Goal: Communication & Community: Answer question/provide support

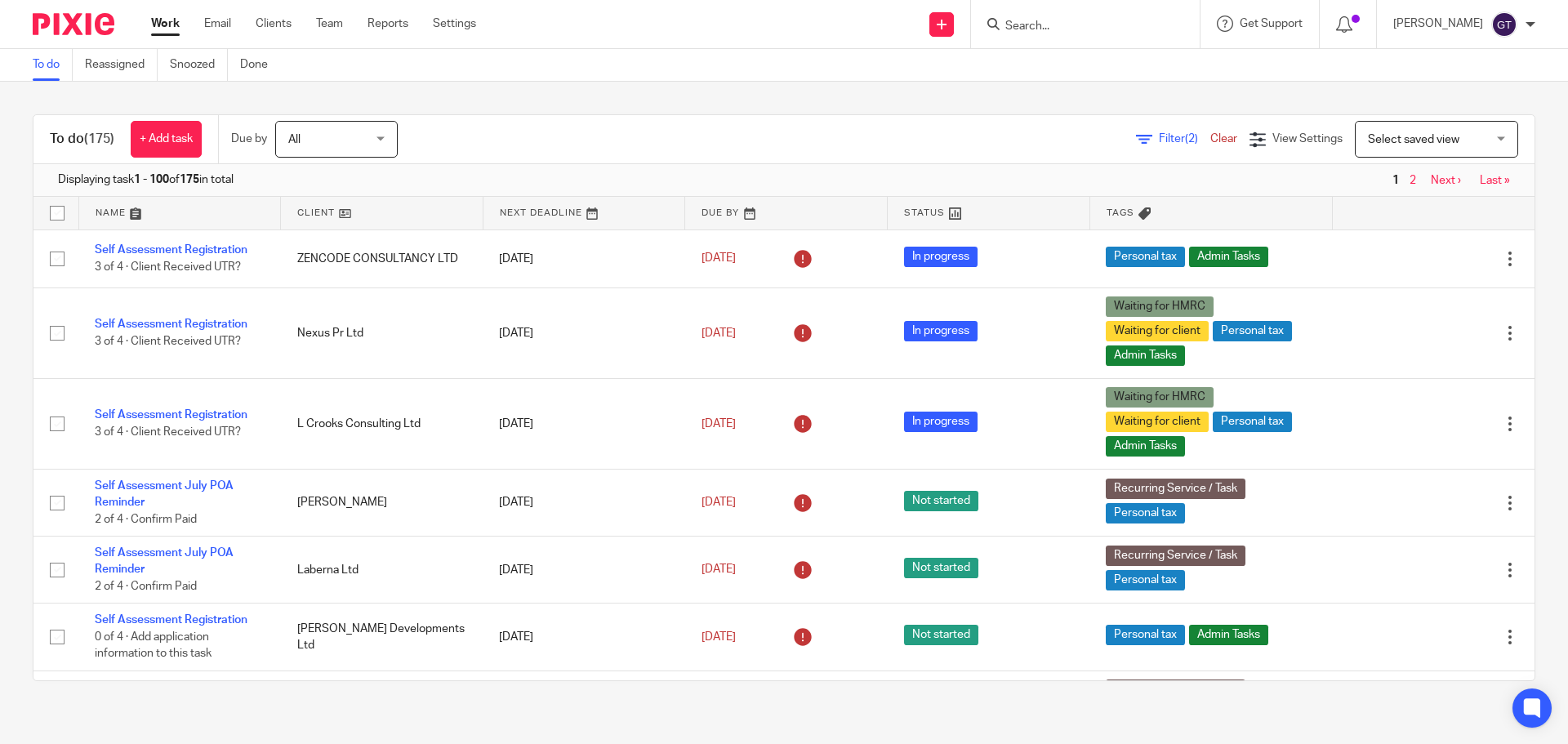
click at [1050, 24] on input "Search" at bounding box center [1077, 26] width 147 height 15
type input "unsto"
click at [1114, 81] on link at bounding box center [1151, 70] width 302 height 37
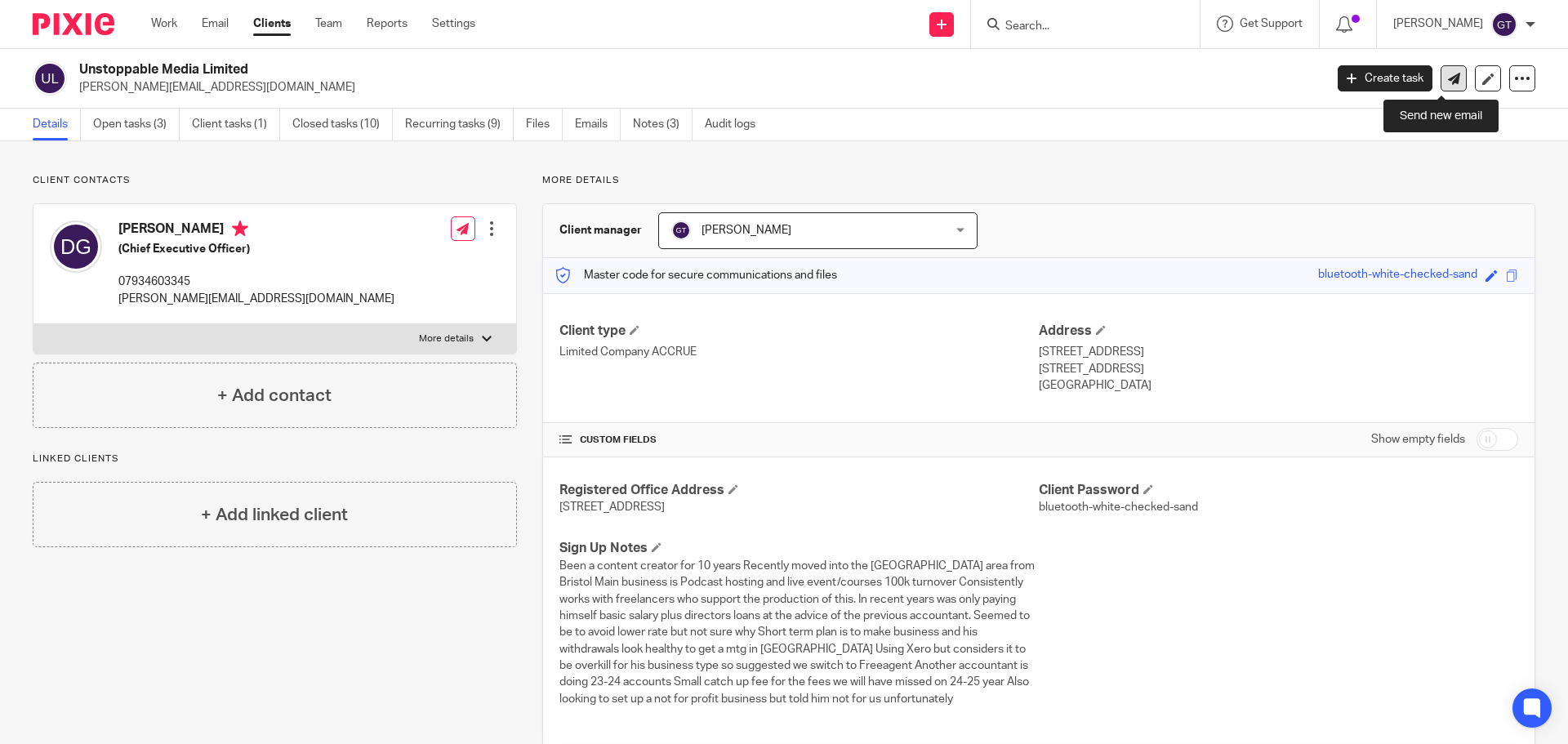
click at [1448, 83] on icon at bounding box center [1453, 78] width 13 height 13
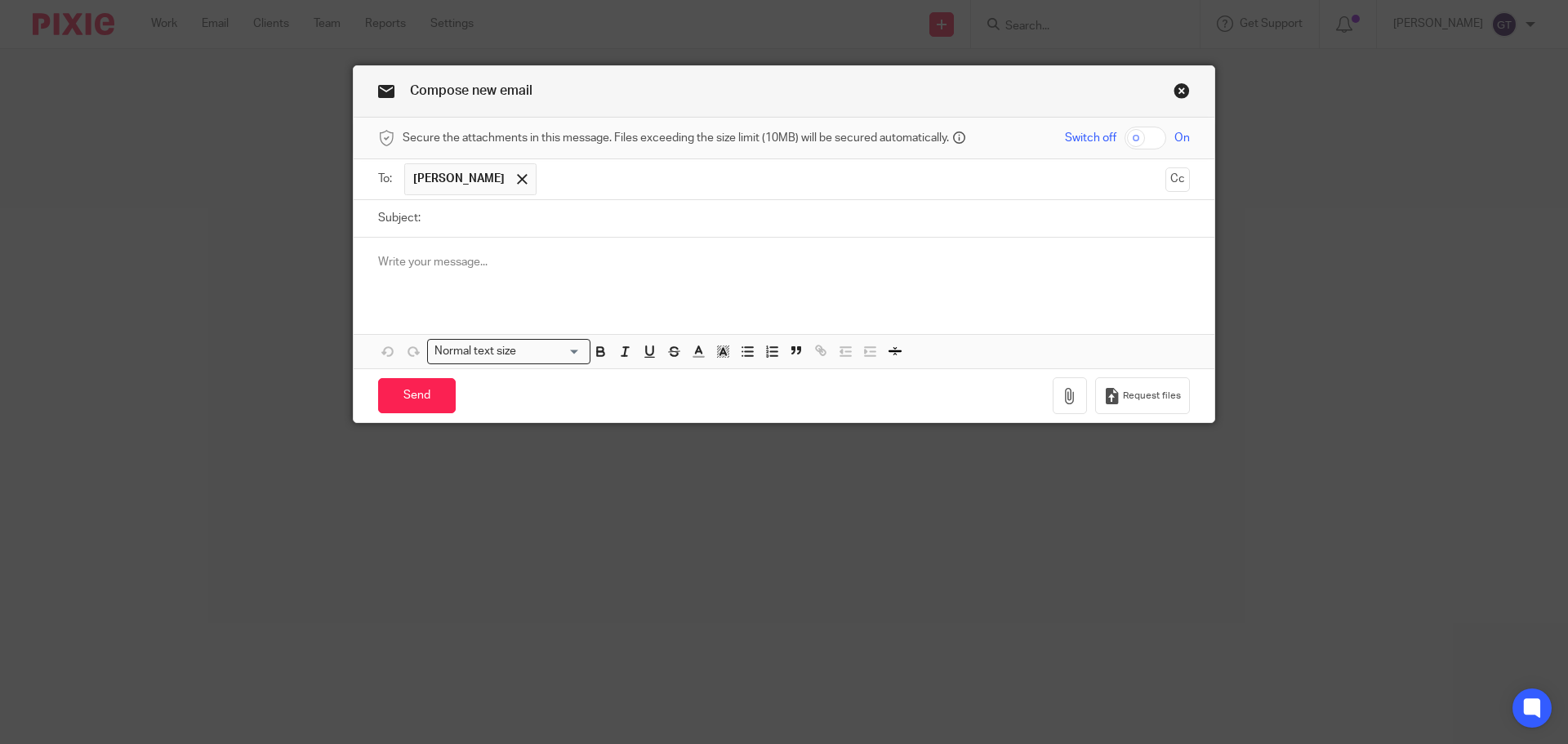
click at [1174, 94] on link "Close this dialog window" at bounding box center [1181, 93] width 17 height 23
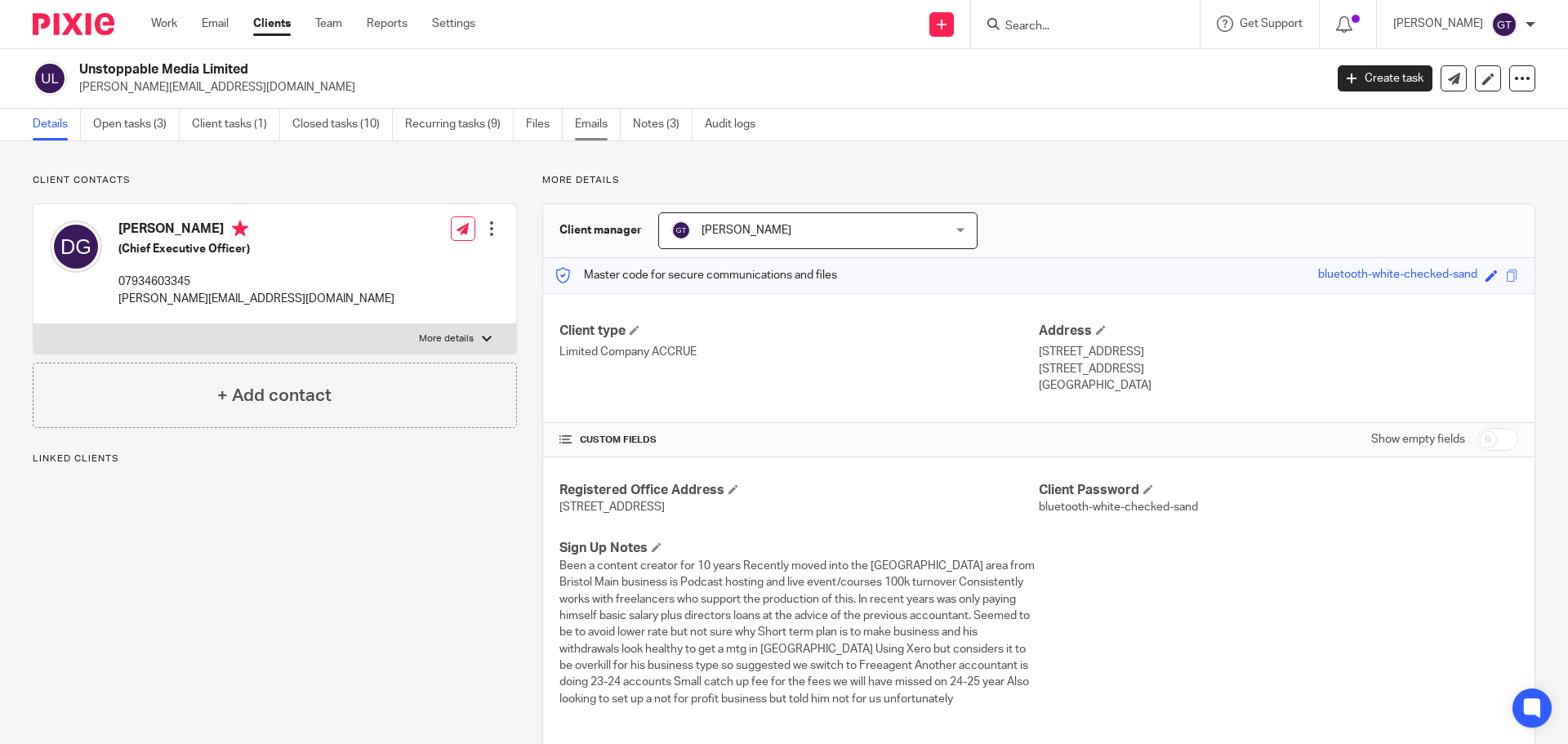
click at [606, 128] on link "Emails" at bounding box center [597, 124] width 46 height 32
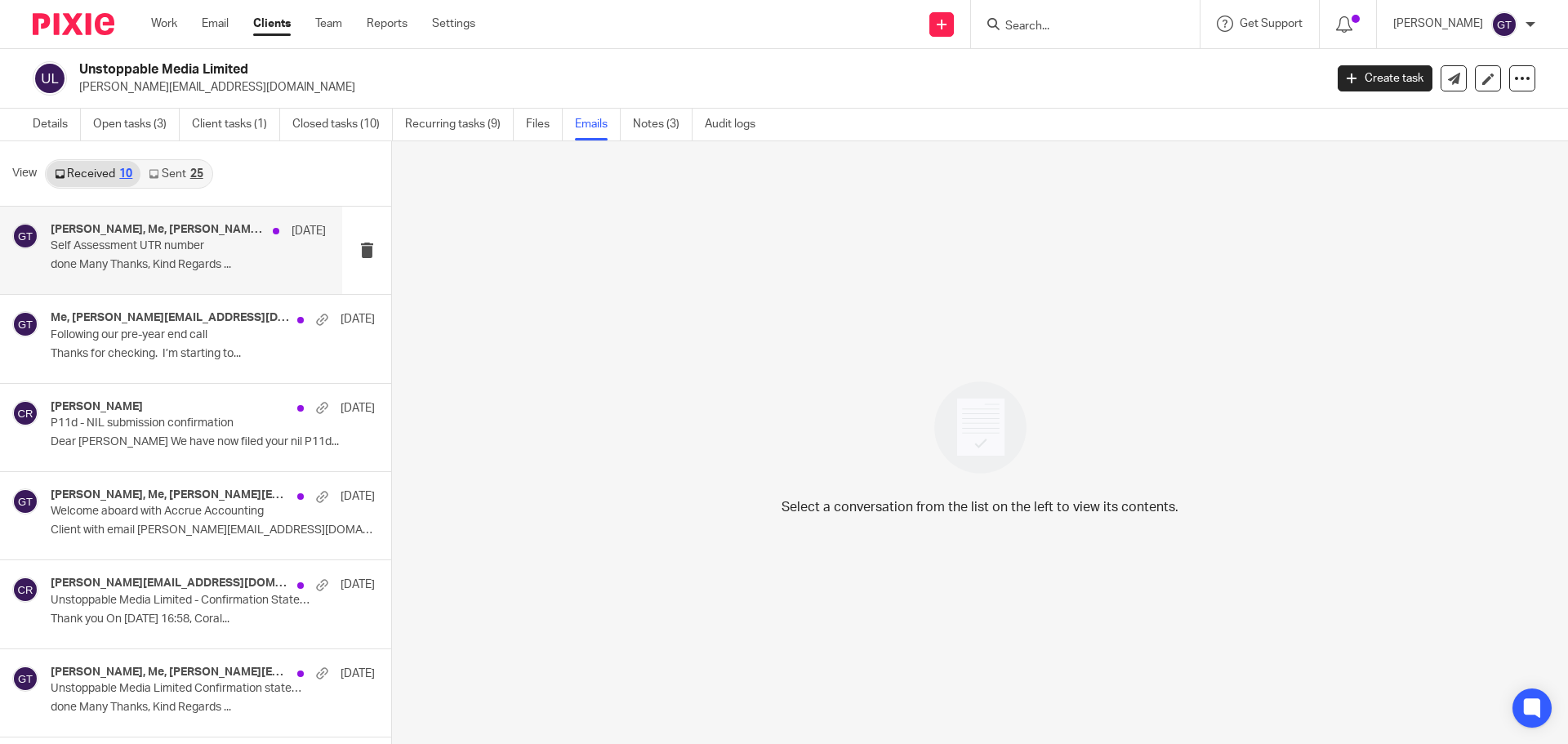
click at [142, 249] on p "Self Assessment UTR number" at bounding box center [161, 246] width 220 height 14
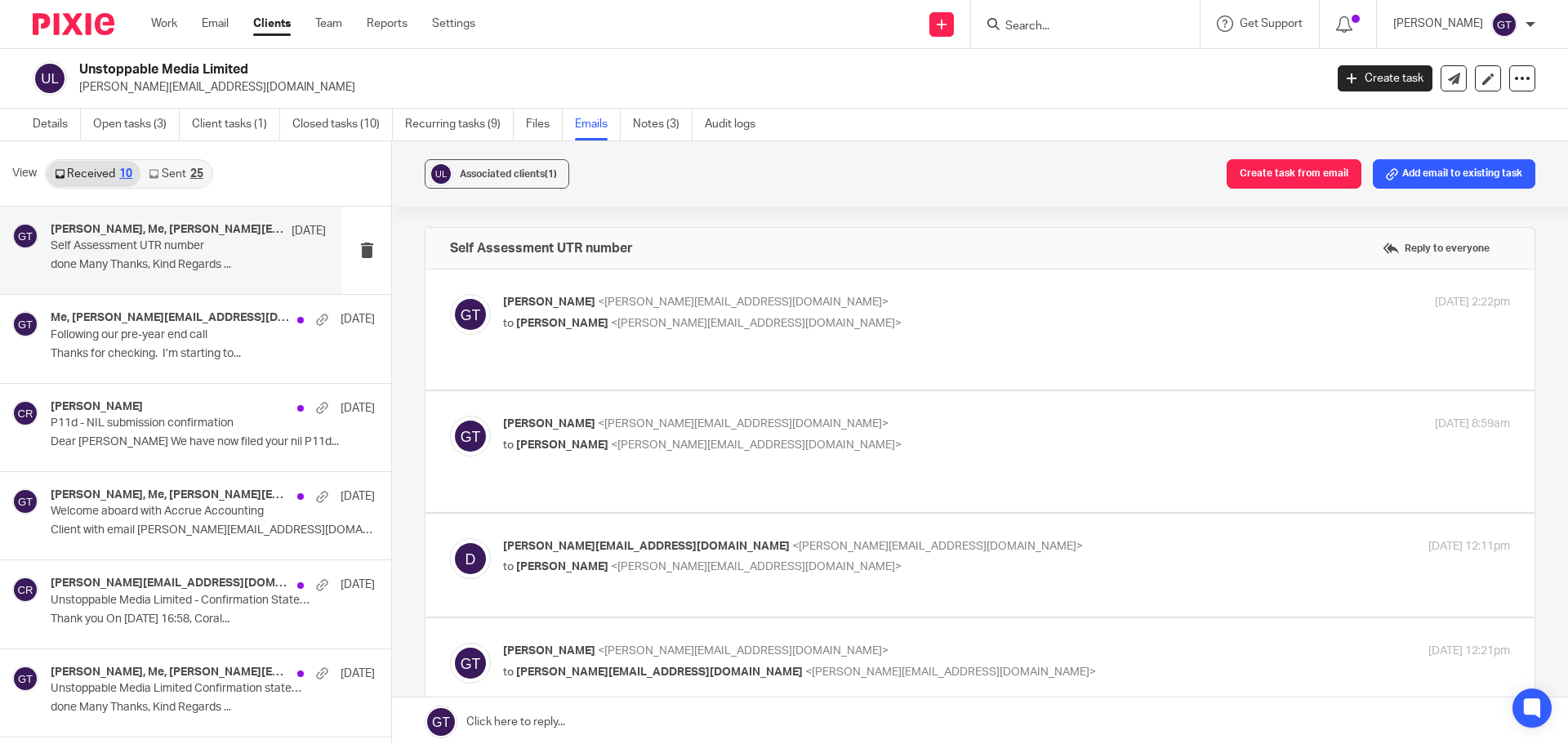
click at [668, 317] on span "<dan@unstoppable.media>" at bounding box center [756, 323] width 291 height 12
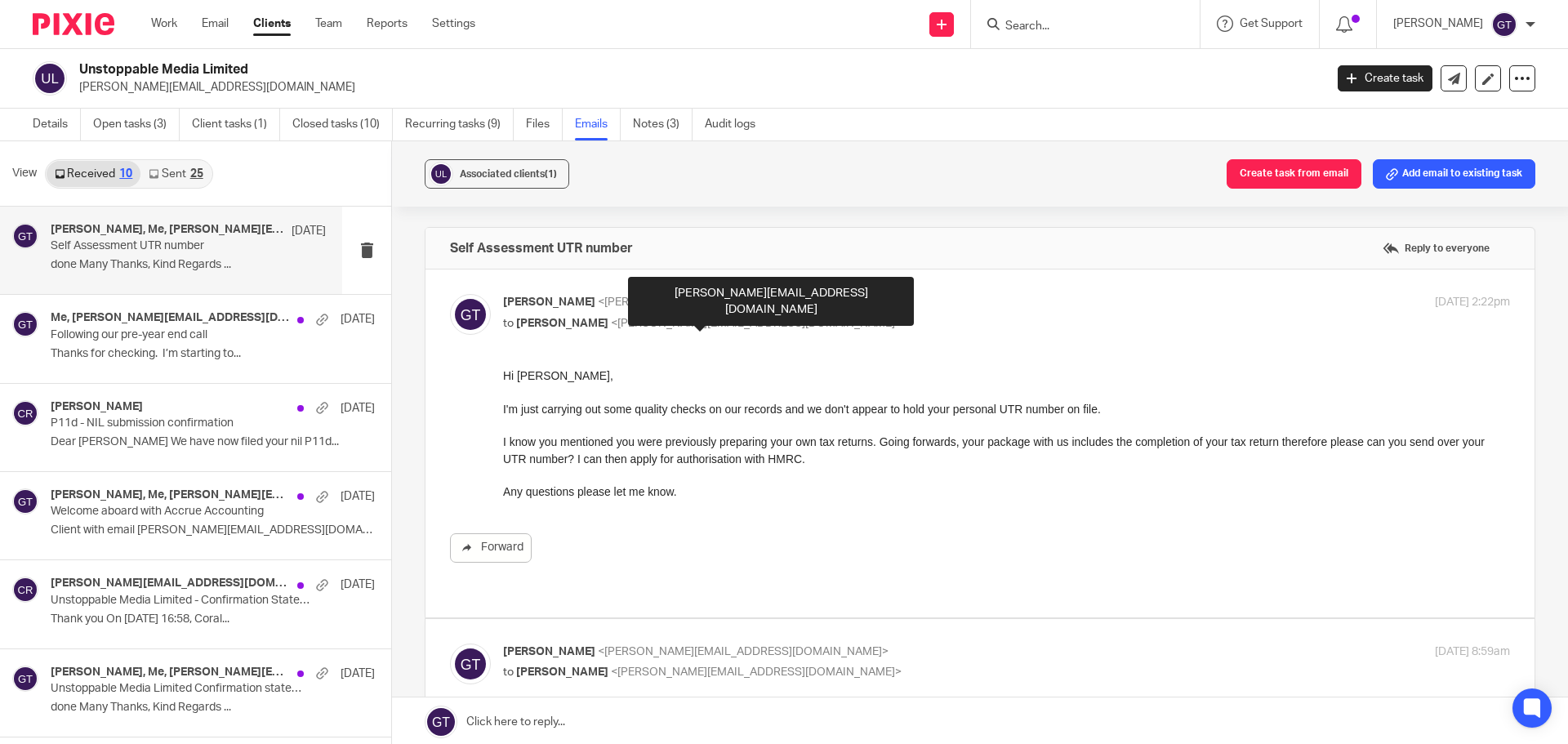
click at [667, 318] on span "<dan@unstoppable.media>" at bounding box center [756, 323] width 291 height 12
checkbox input "false"
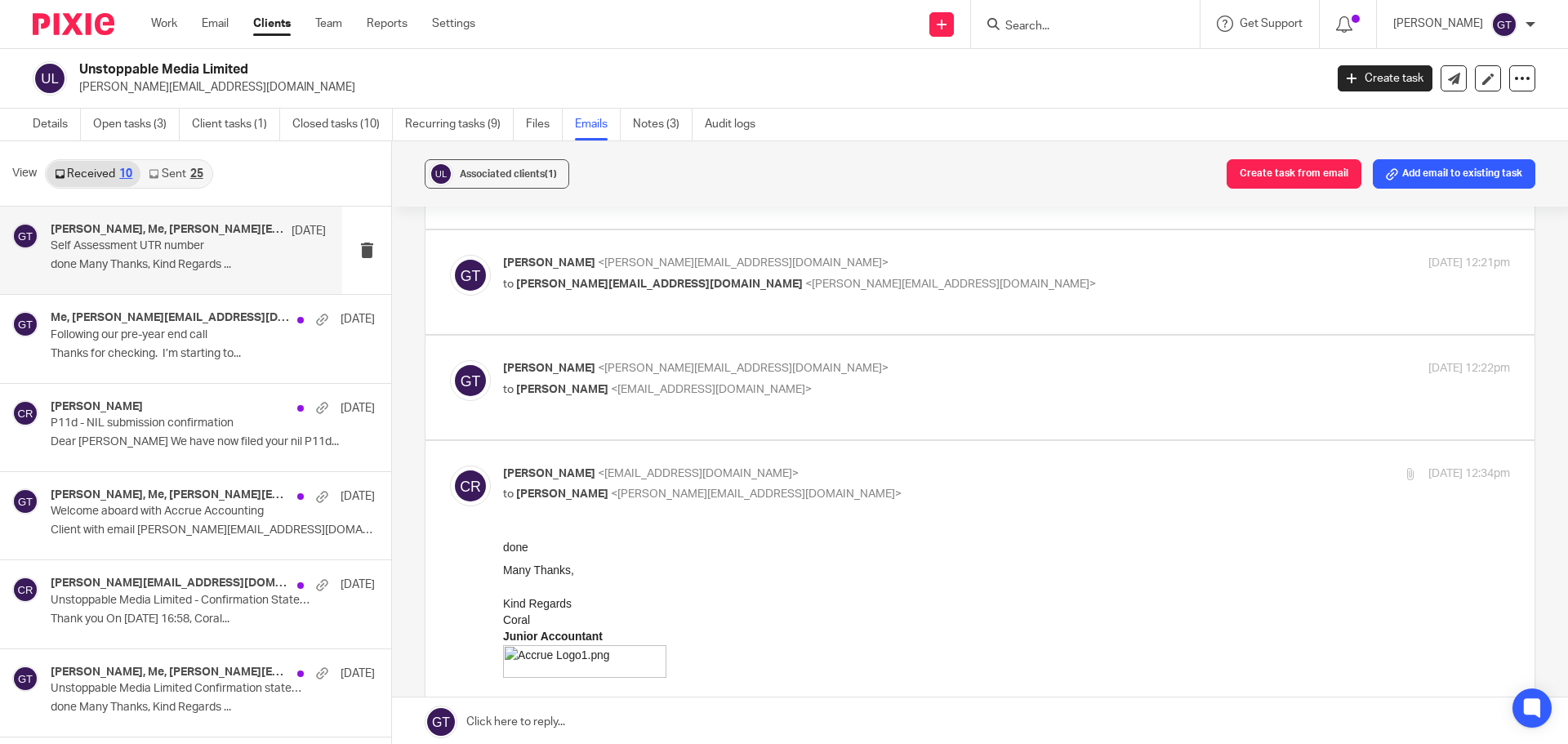
scroll to position [163, 0]
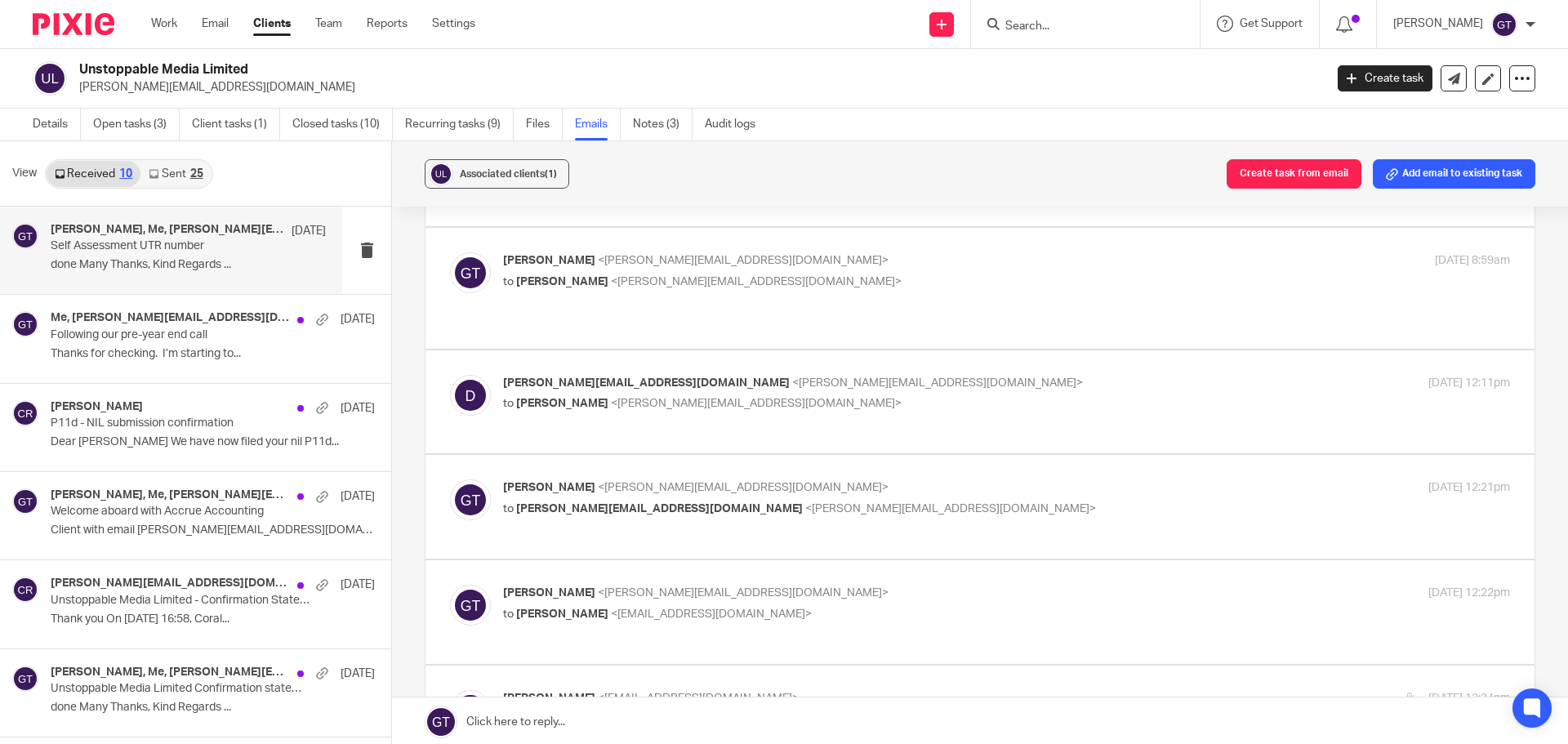
click at [687, 389] on div "dan@danastingregory.com <dan@danastingregory.com> to Greg Timson <greg@accrueac…" at bounding box center [979, 402] width 1060 height 55
click at [679, 395] on p "to Greg Timson <greg@accrueaccounting.co.uk>" at bounding box center [838, 404] width 671 height 18
checkbox input "true"
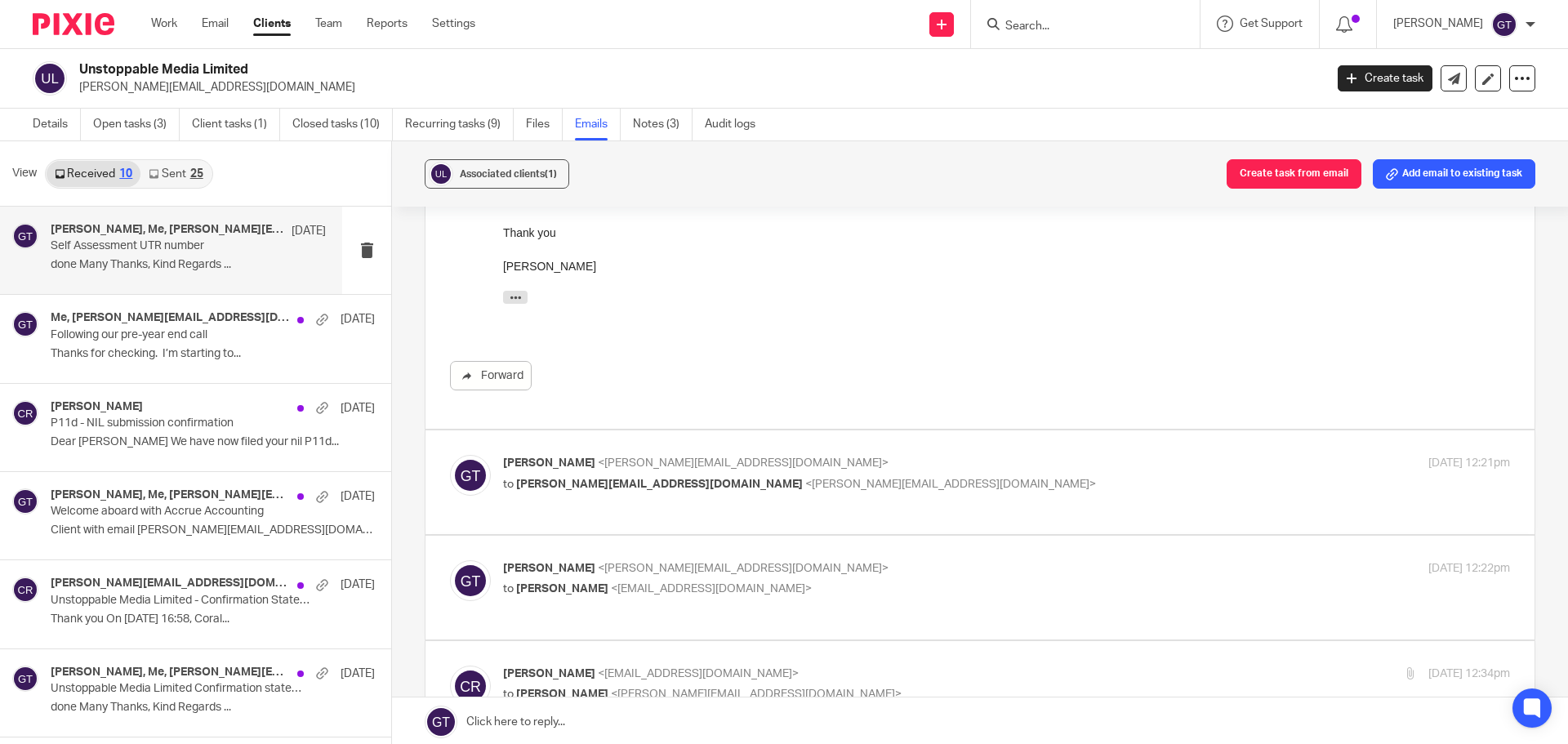
scroll to position [572, 0]
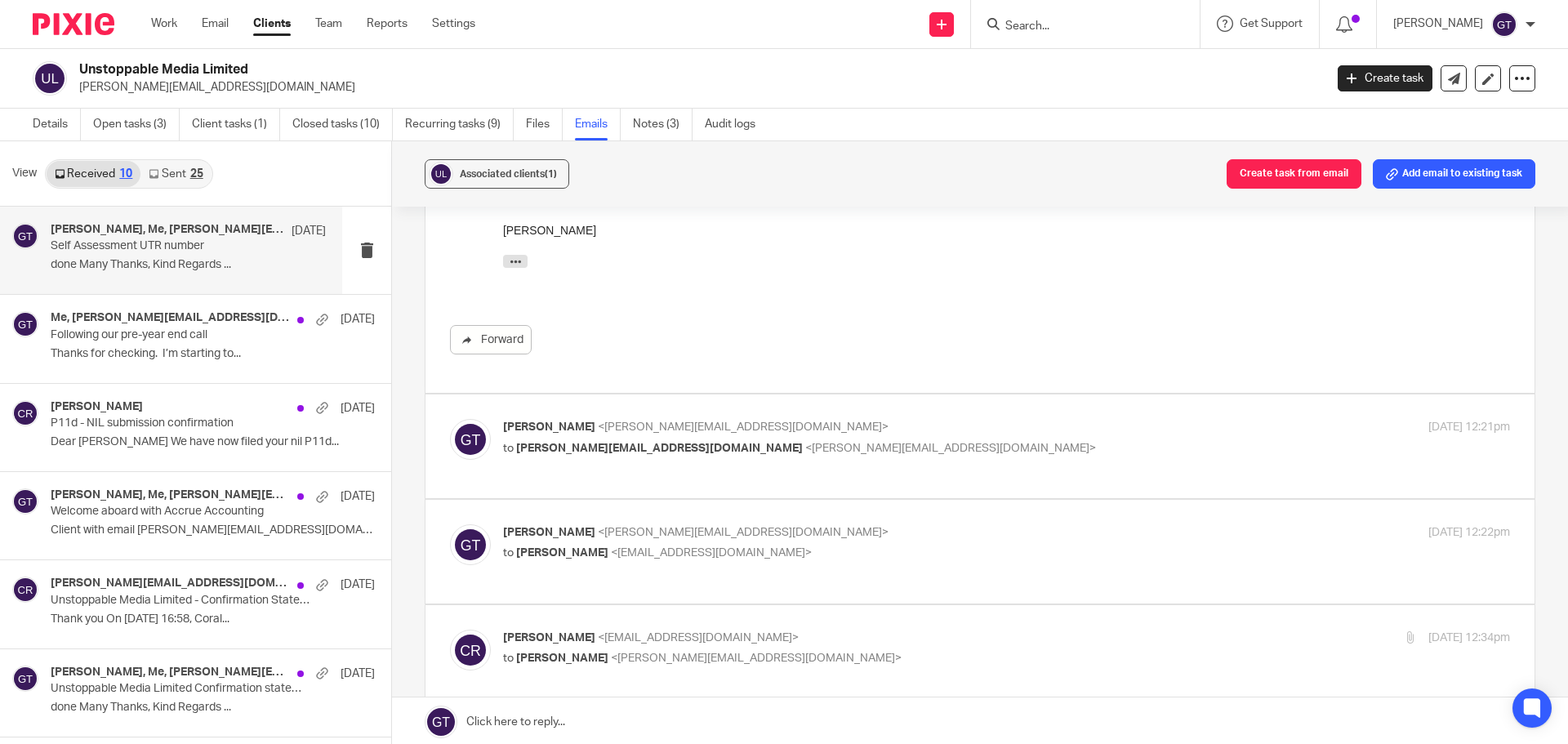
click at [649, 440] on p "to dan@danastingregory.com <dan@danastingregory.com>" at bounding box center [838, 448] width 671 height 18
checkbox input "true"
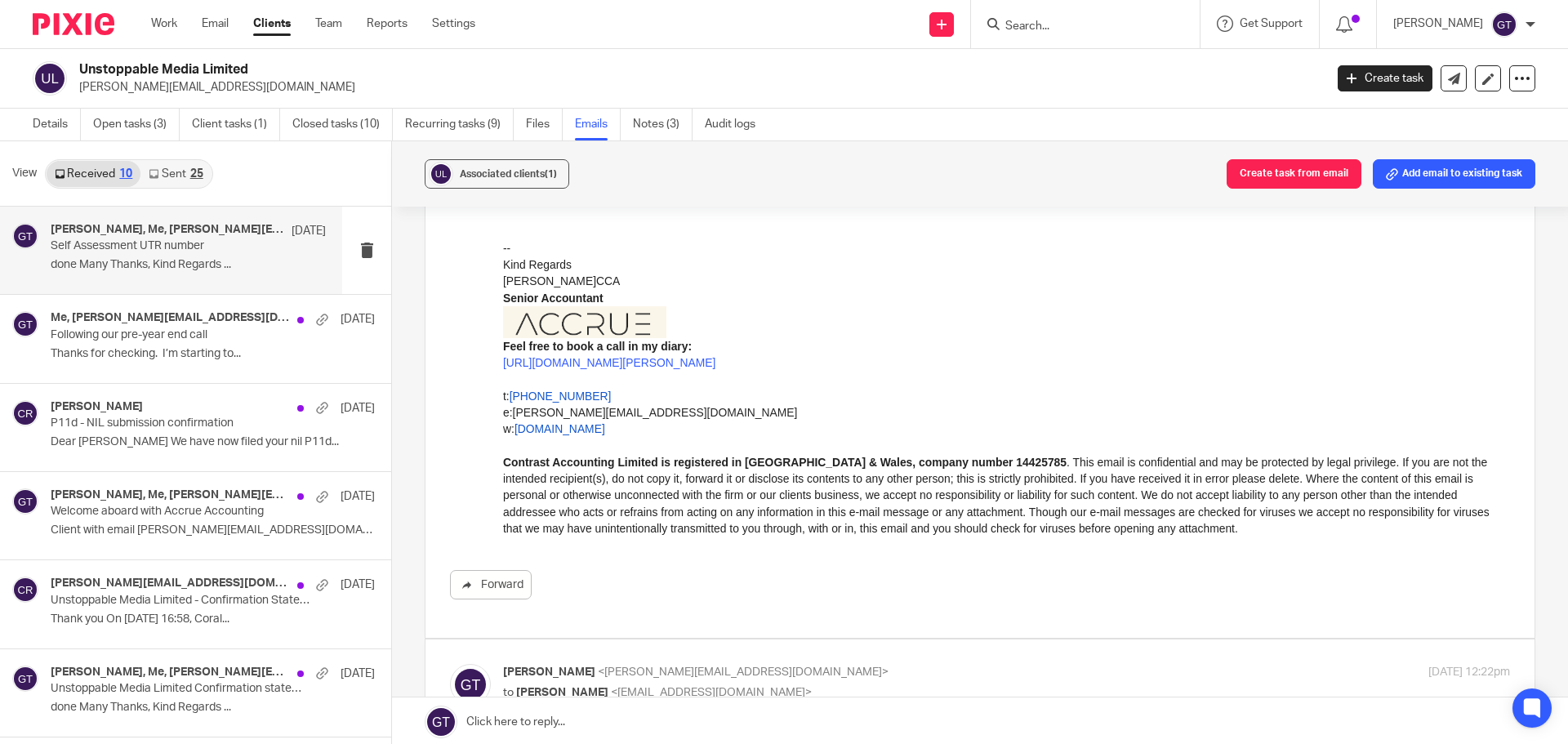
scroll to position [653, 0]
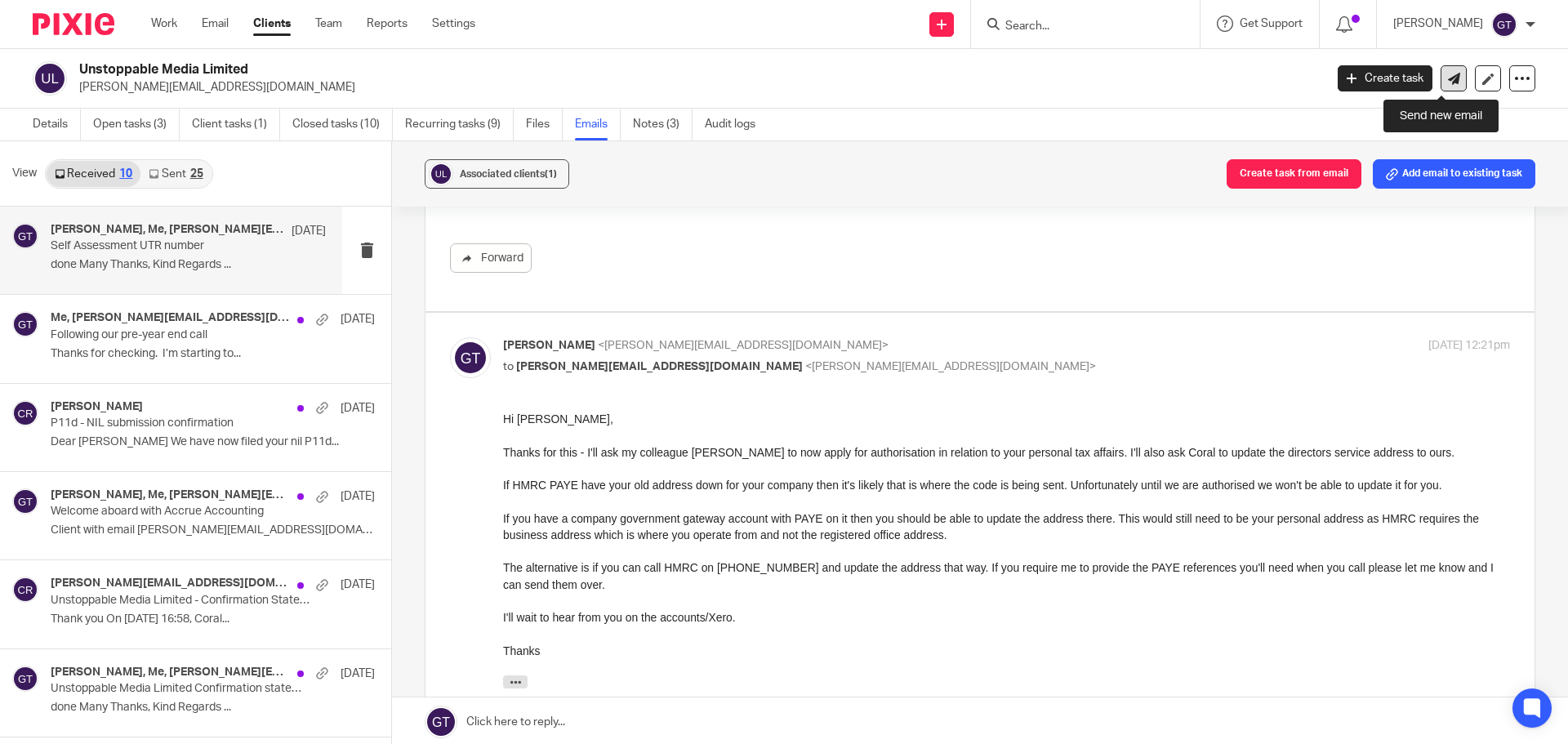
click at [1448, 75] on icon at bounding box center [1453, 78] width 13 height 13
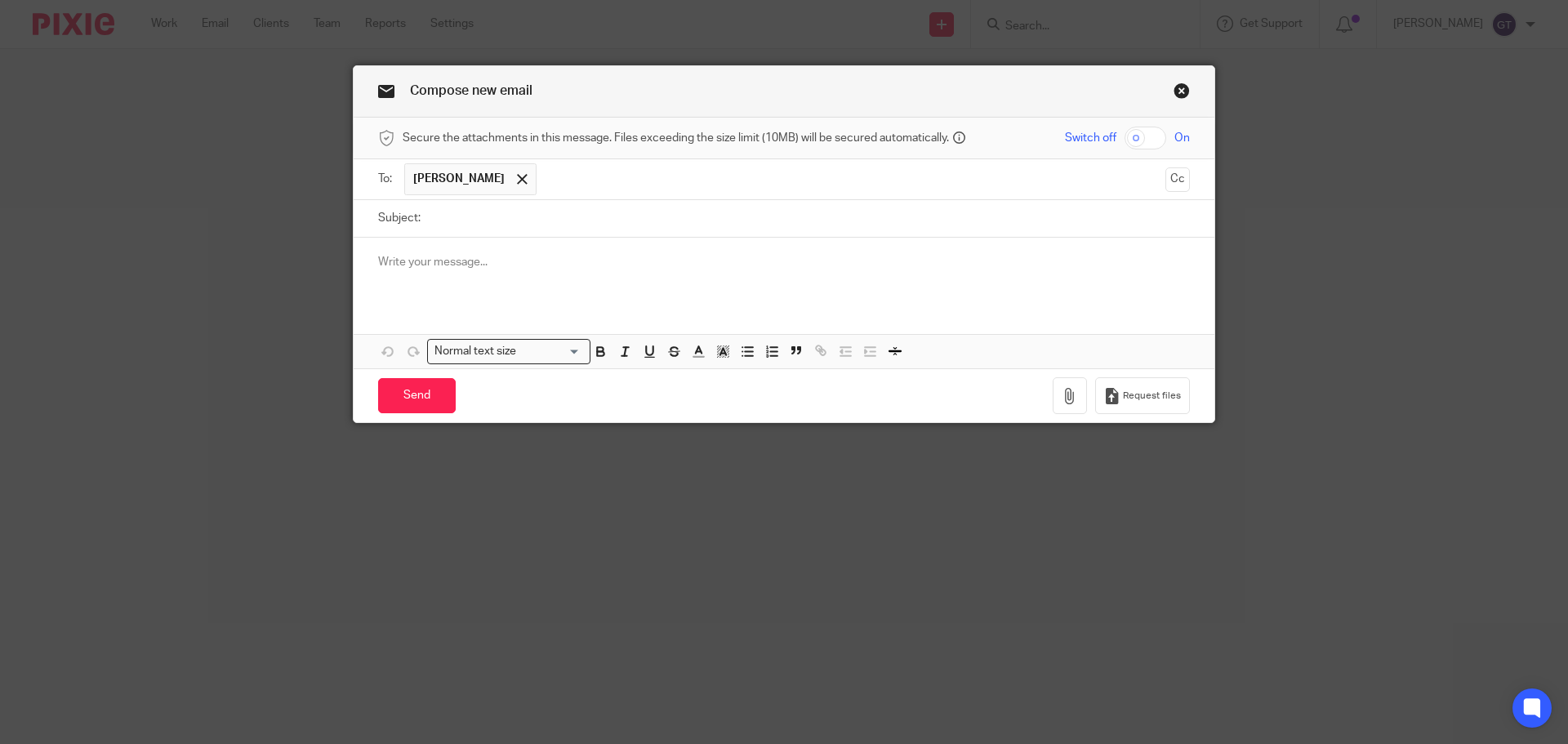
click at [508, 225] on input "Subject:" at bounding box center [809, 218] width 761 height 37
type input "Self Assessment - authorisation code"
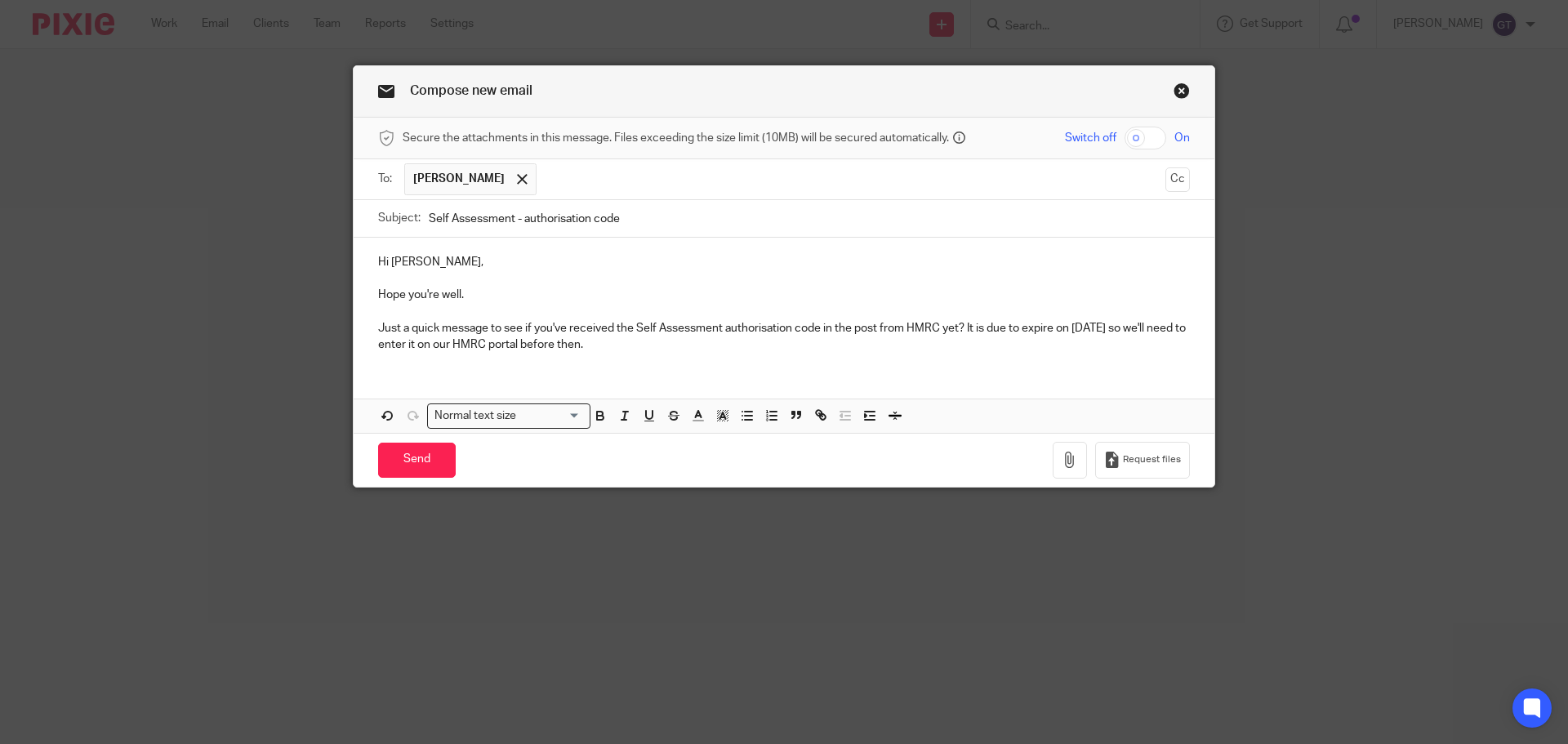
drag, startPoint x: 419, startPoint y: 334, endPoint x: 977, endPoint y: 338, distance: 558.0
click at [977, 338] on p "Just a quick message to see if you've received the Self Assessment authorisatio…" at bounding box center [784, 337] width 812 height 33
drag, startPoint x: 945, startPoint y: 327, endPoint x: 1088, endPoint y: 326, distance: 143.0
click at [1088, 326] on p "Just a quick message to see if you've received the Self Assessment authorisatio…" at bounding box center [784, 337] width 812 height 33
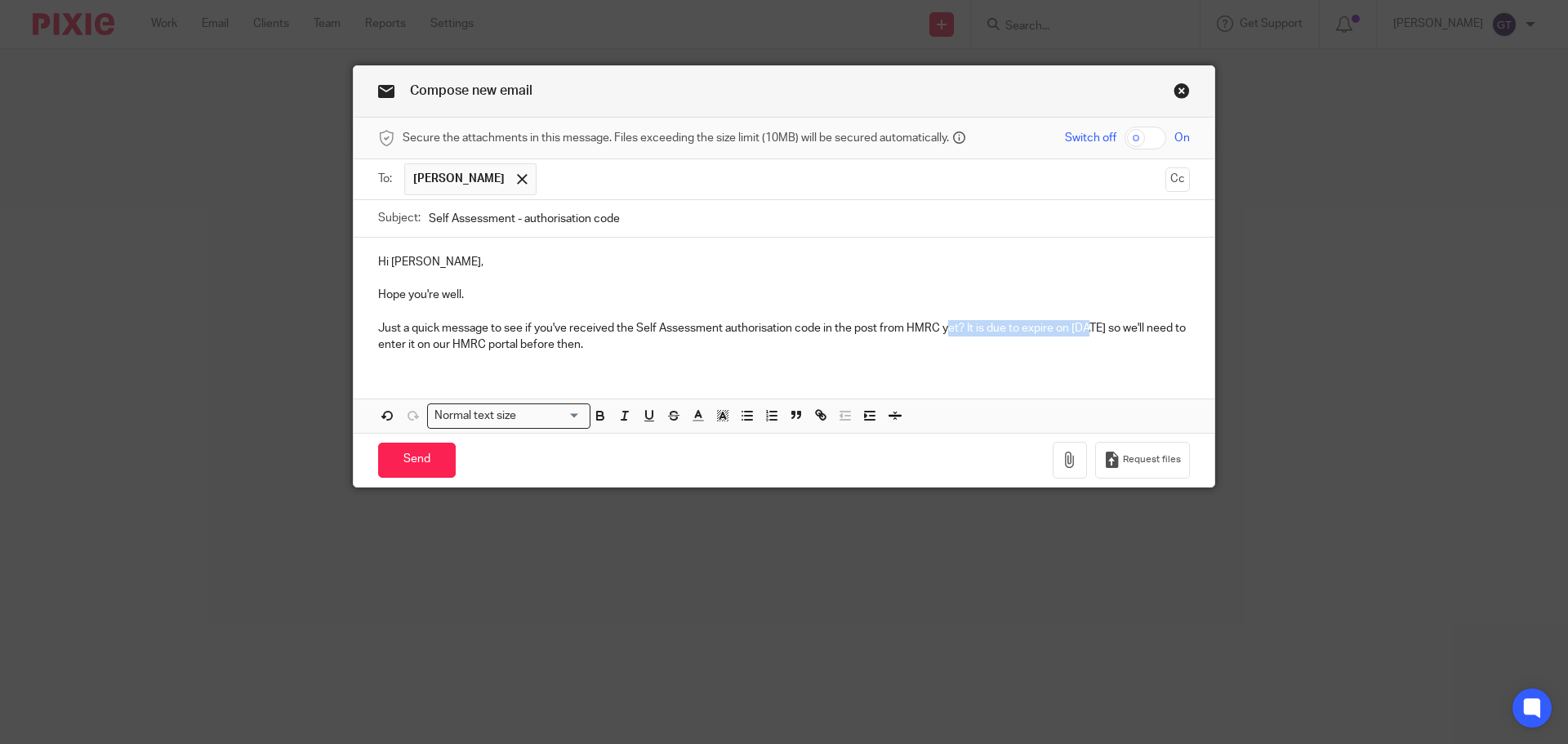
click at [1088, 326] on p "Just a quick message to see if you've received the Self Assessment authorisatio…" at bounding box center [784, 337] width 812 height 33
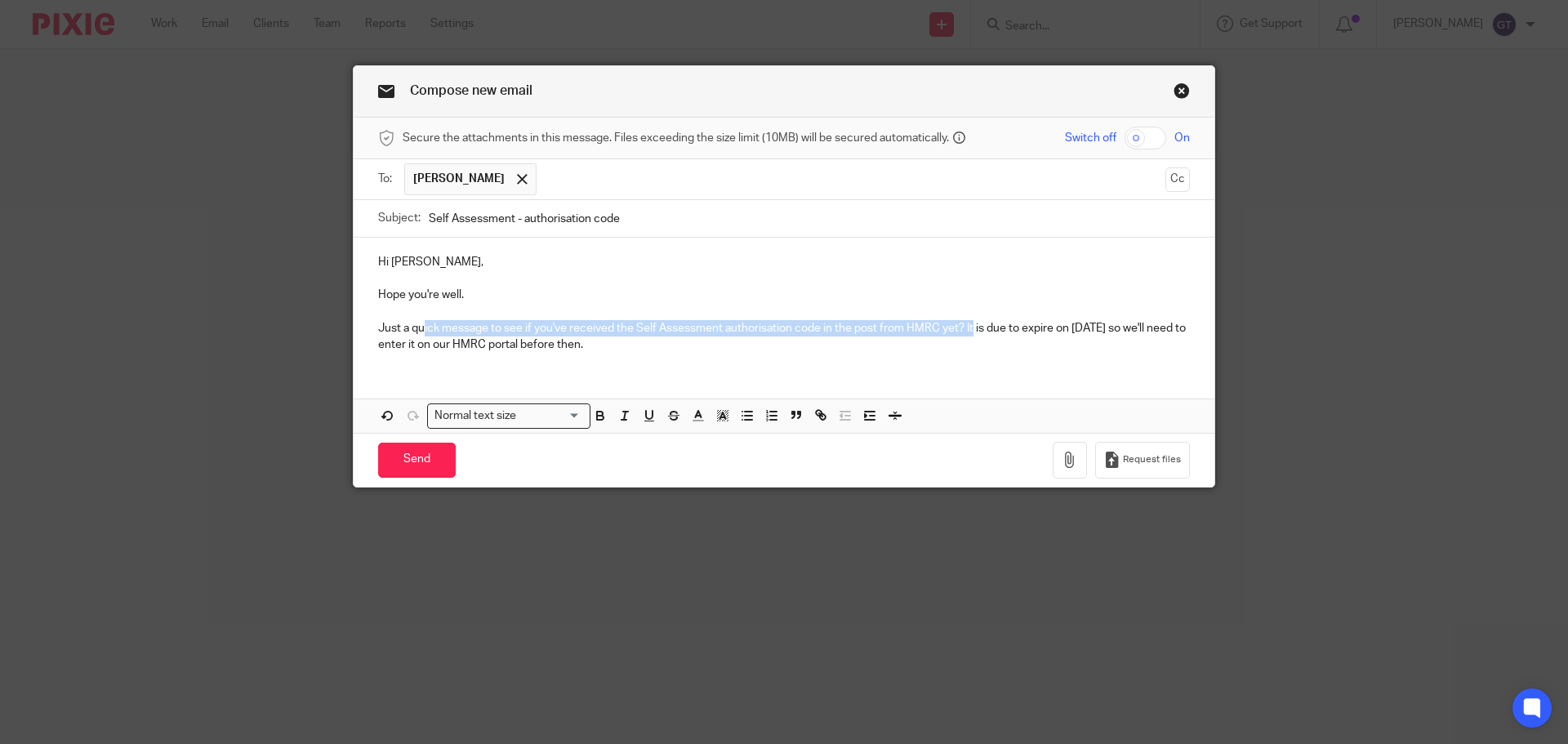
drag, startPoint x: 416, startPoint y: 324, endPoint x: 970, endPoint y: 329, distance: 554.0
click at [970, 329] on p "Just a quick message to see if you've received the Self Assessment authorisatio…" at bounding box center [784, 337] width 812 height 33
click at [1085, 325] on p "Just a quick message to see if you've received the Self Assessment authorisatio…" at bounding box center [784, 337] width 812 height 33
drag, startPoint x: 423, startPoint y: 342, endPoint x: 623, endPoint y: 340, distance: 200.0
click at [623, 340] on p "Just a quick message to see if you've received the Self Assessment authorisatio…" at bounding box center [784, 337] width 812 height 33
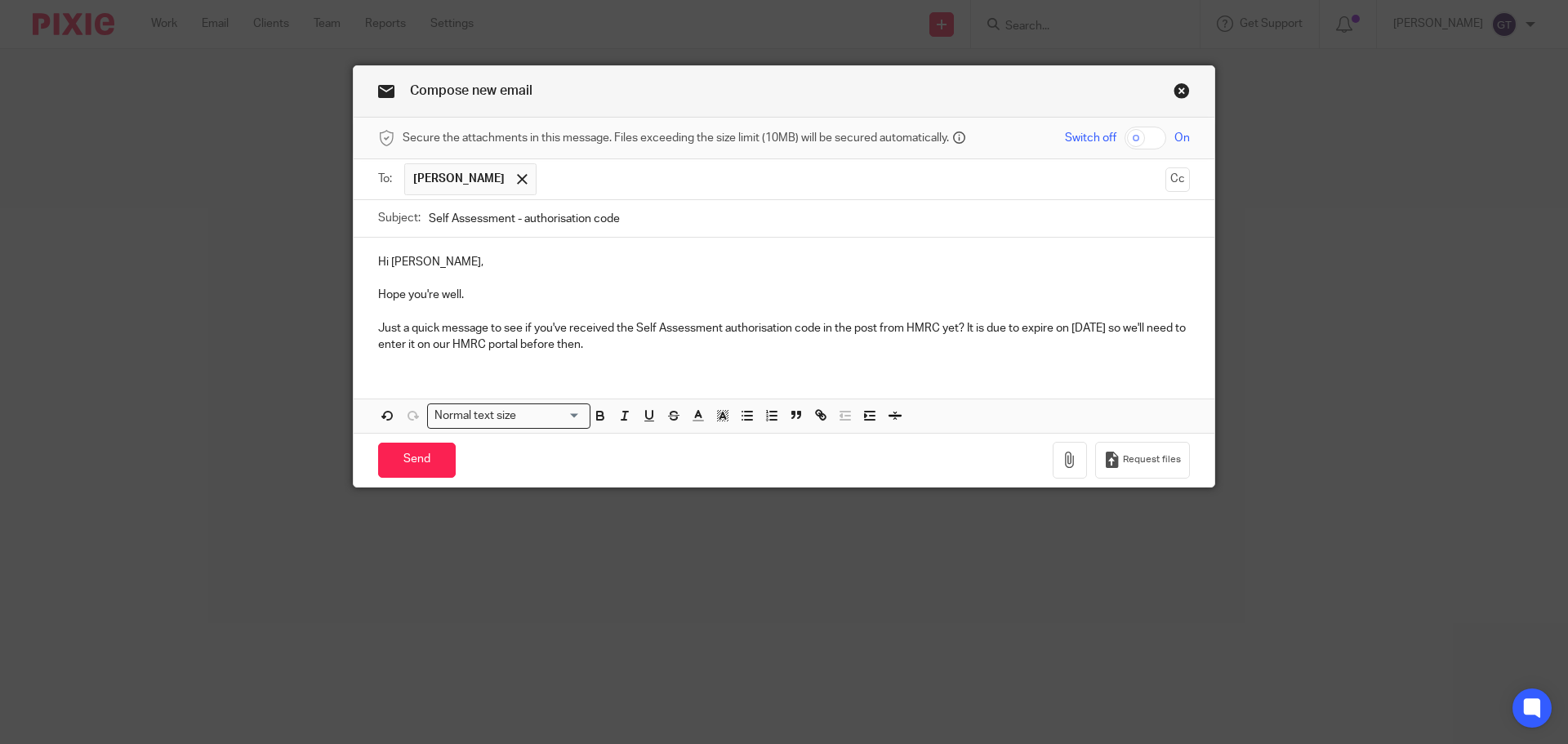
click at [623, 340] on p "Just a quick message to see if you've received the Self Assessment authorisatio…" at bounding box center [784, 337] width 812 height 33
click at [404, 457] on input "Send" at bounding box center [416, 460] width 77 height 35
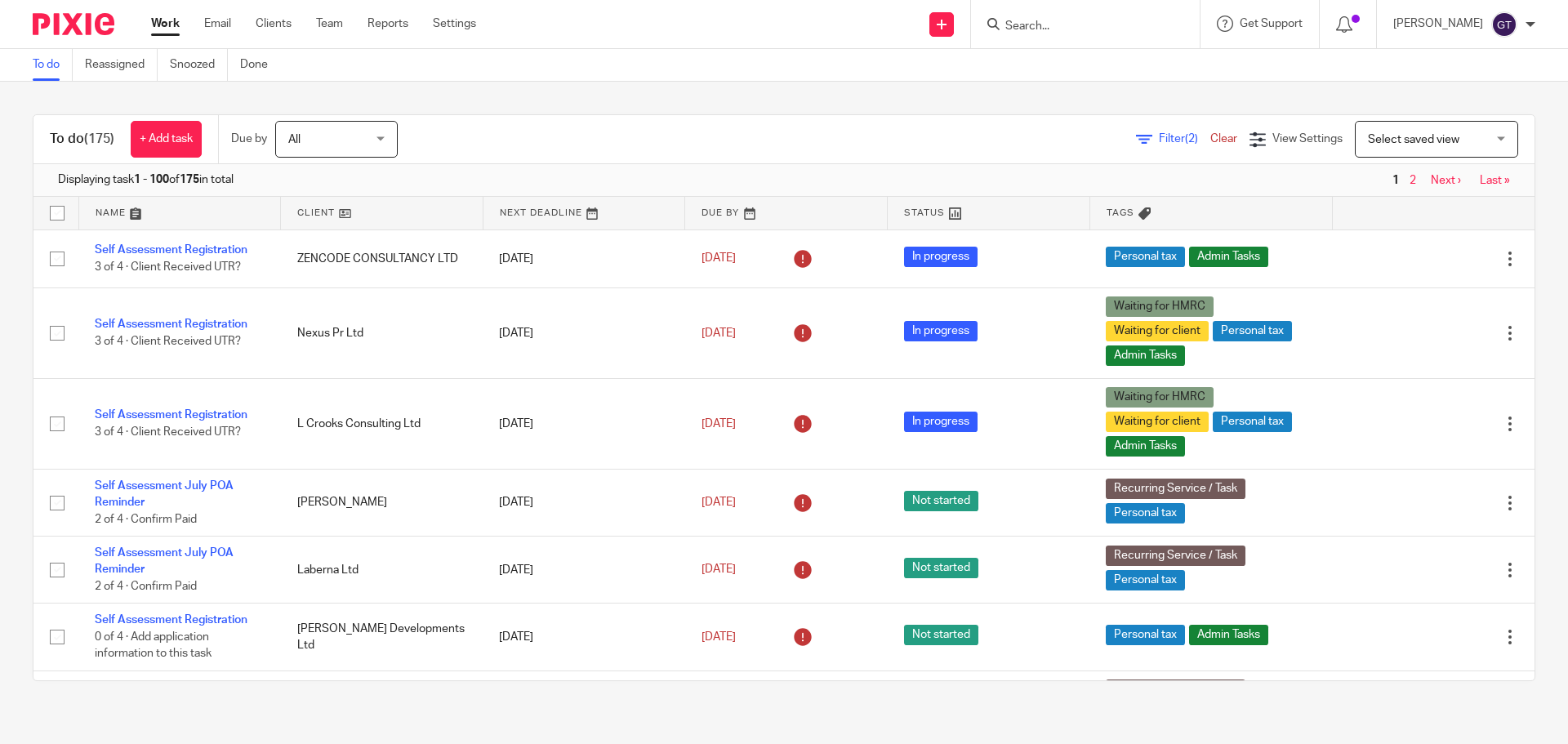
click at [1067, 24] on input "Search" at bounding box center [1077, 26] width 147 height 15
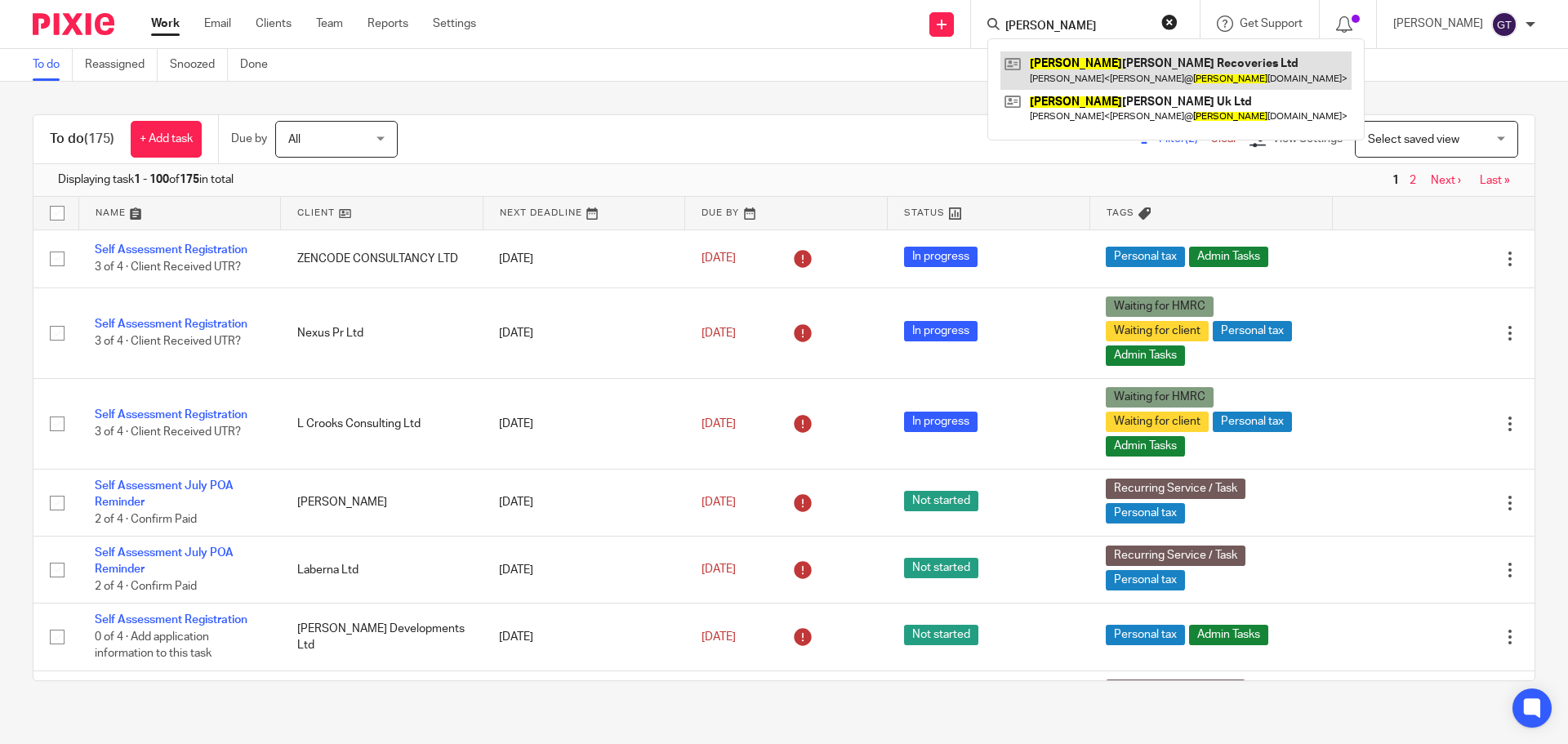
type input "slater"
click at [1117, 67] on link at bounding box center [1175, 70] width 352 height 37
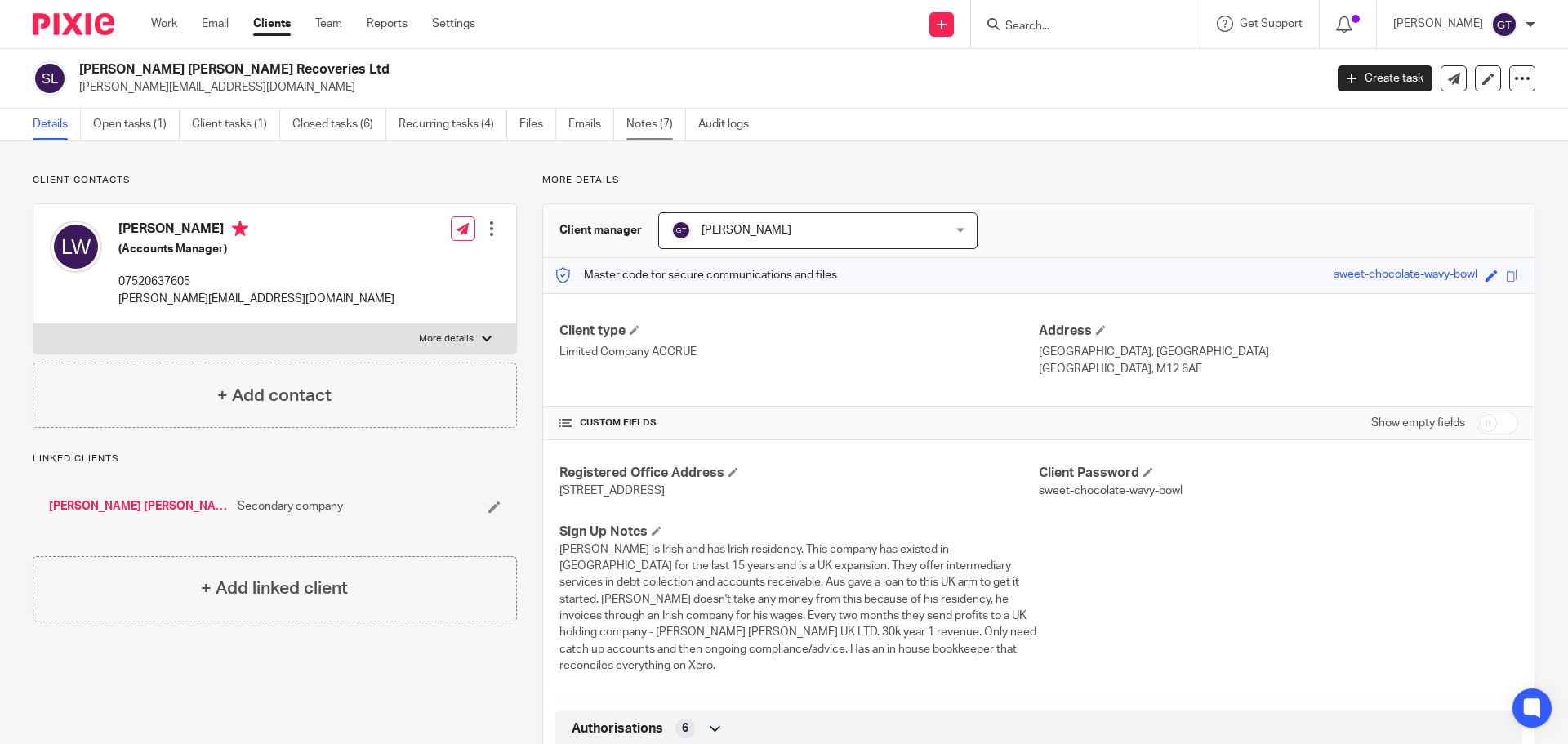
click at [656, 116] on link "Notes (7)" at bounding box center [655, 124] width 60 height 32
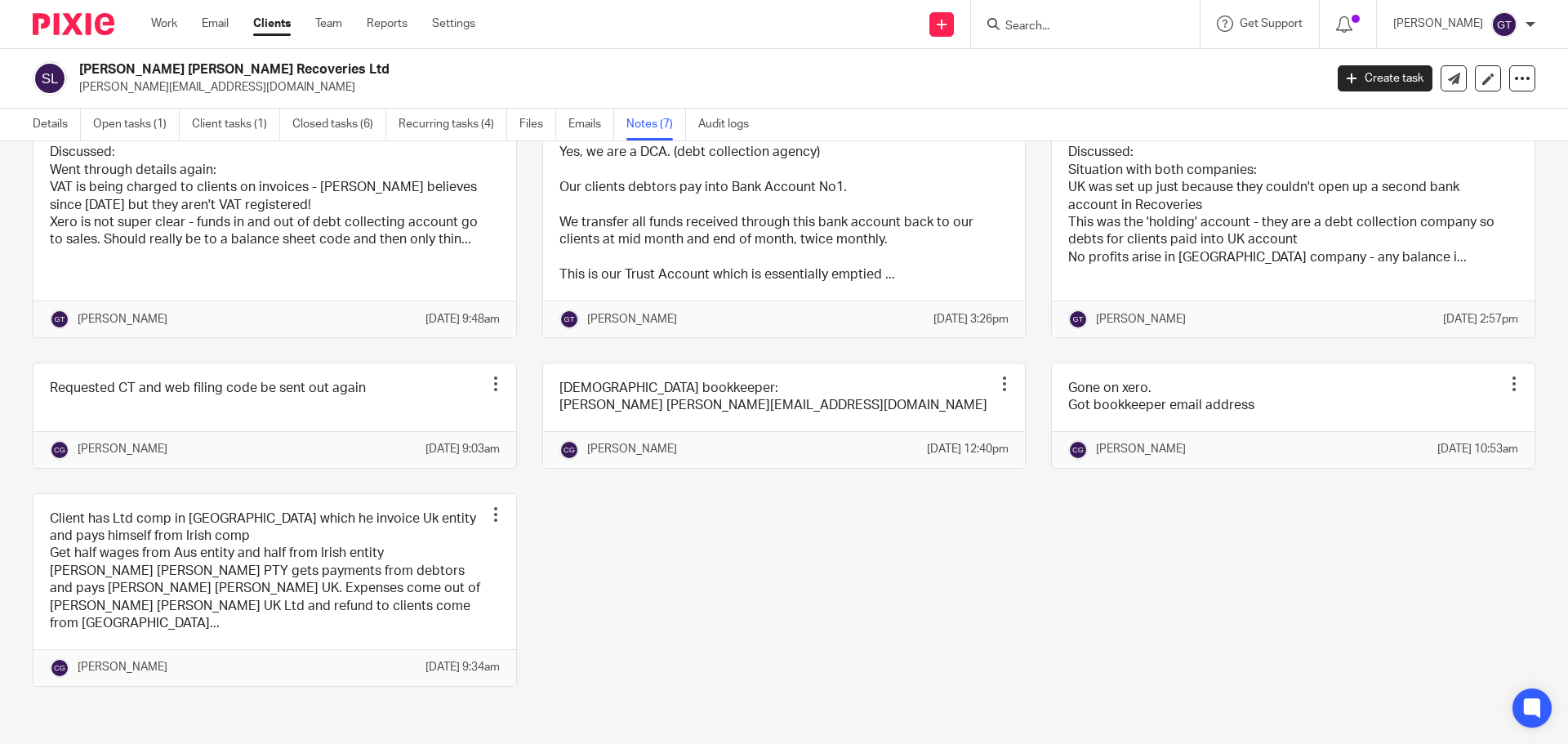
scroll to position [161, 0]
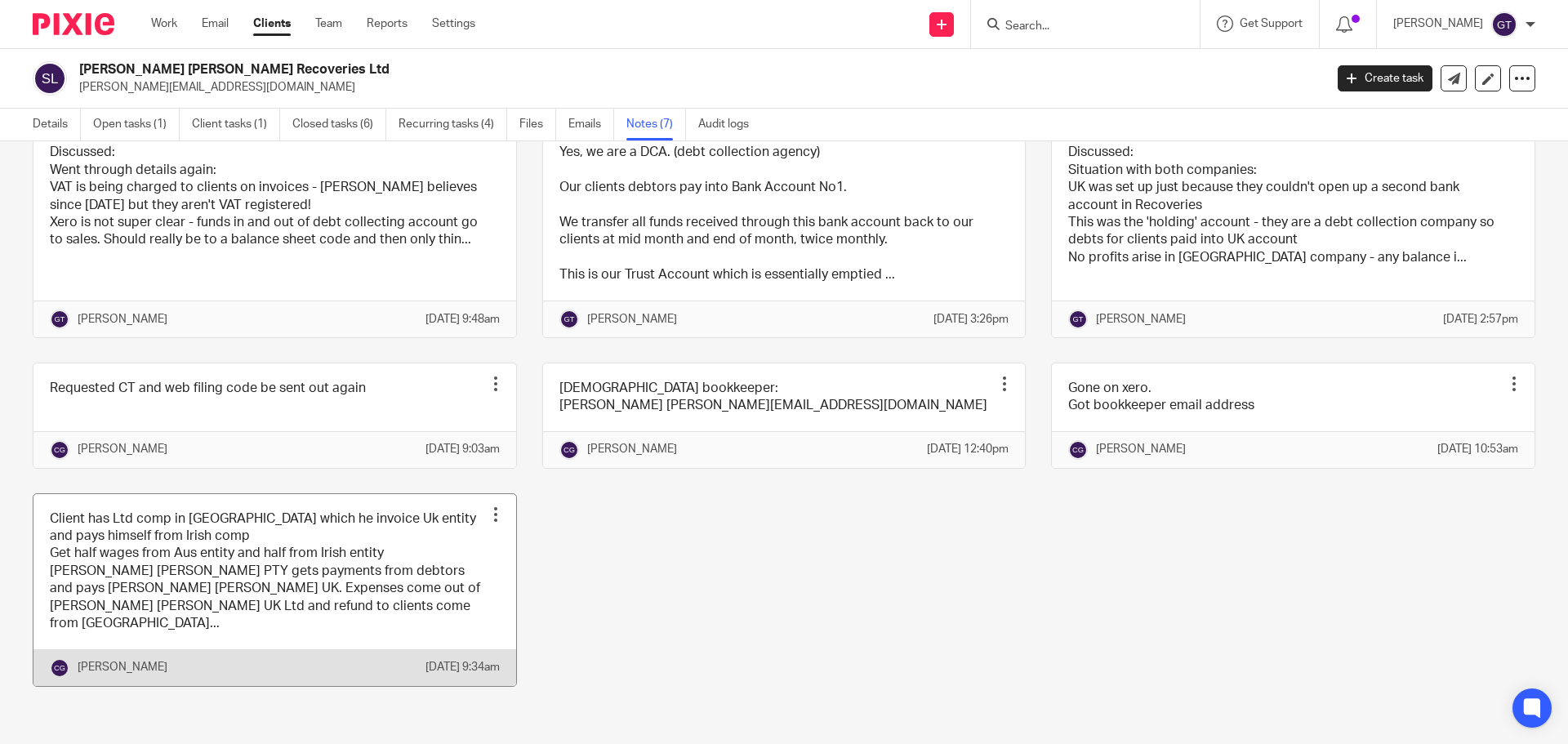
click at [242, 586] on link at bounding box center [274, 589] width 483 height 192
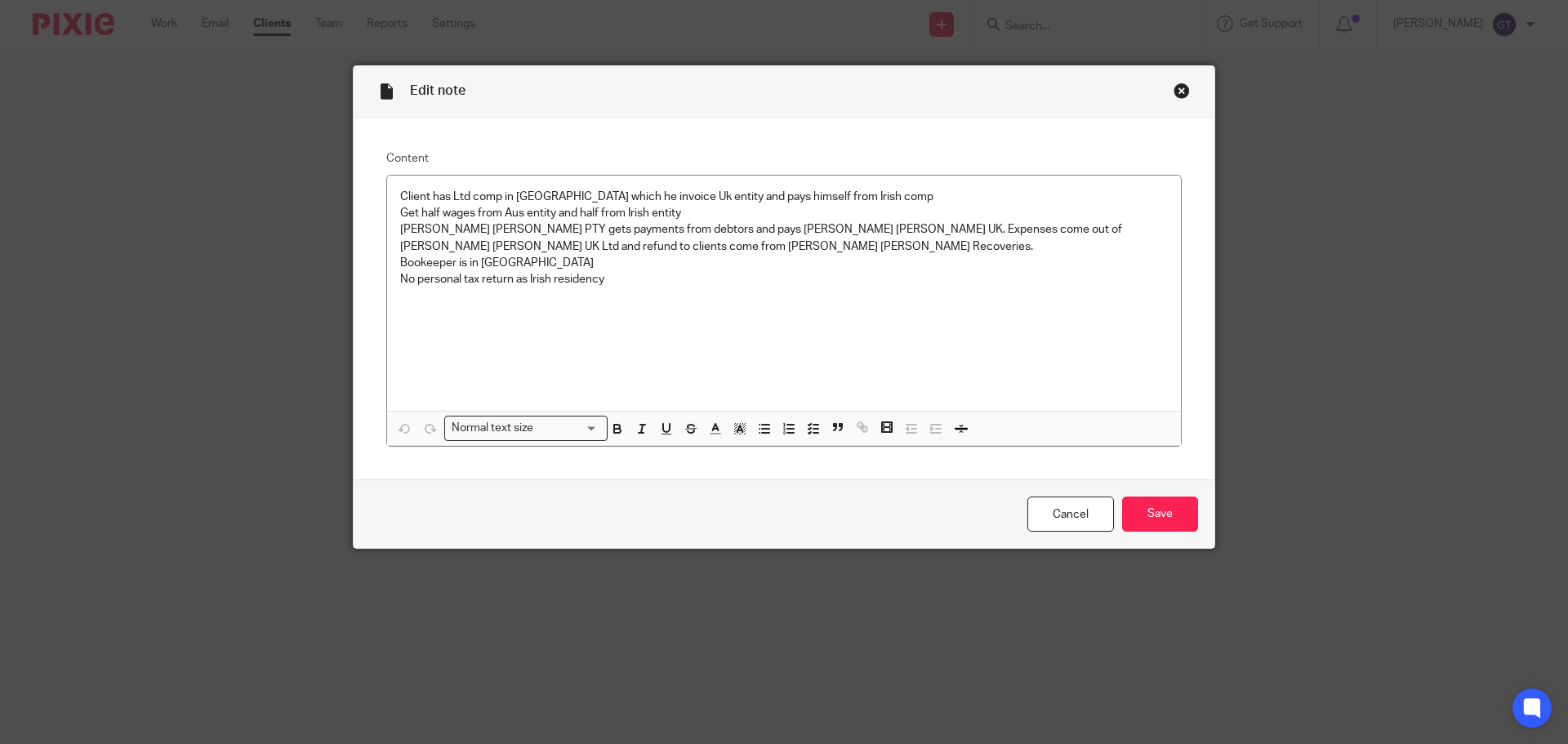
click at [1173, 89] on div "Close this dialog window" at bounding box center [1181, 90] width 17 height 17
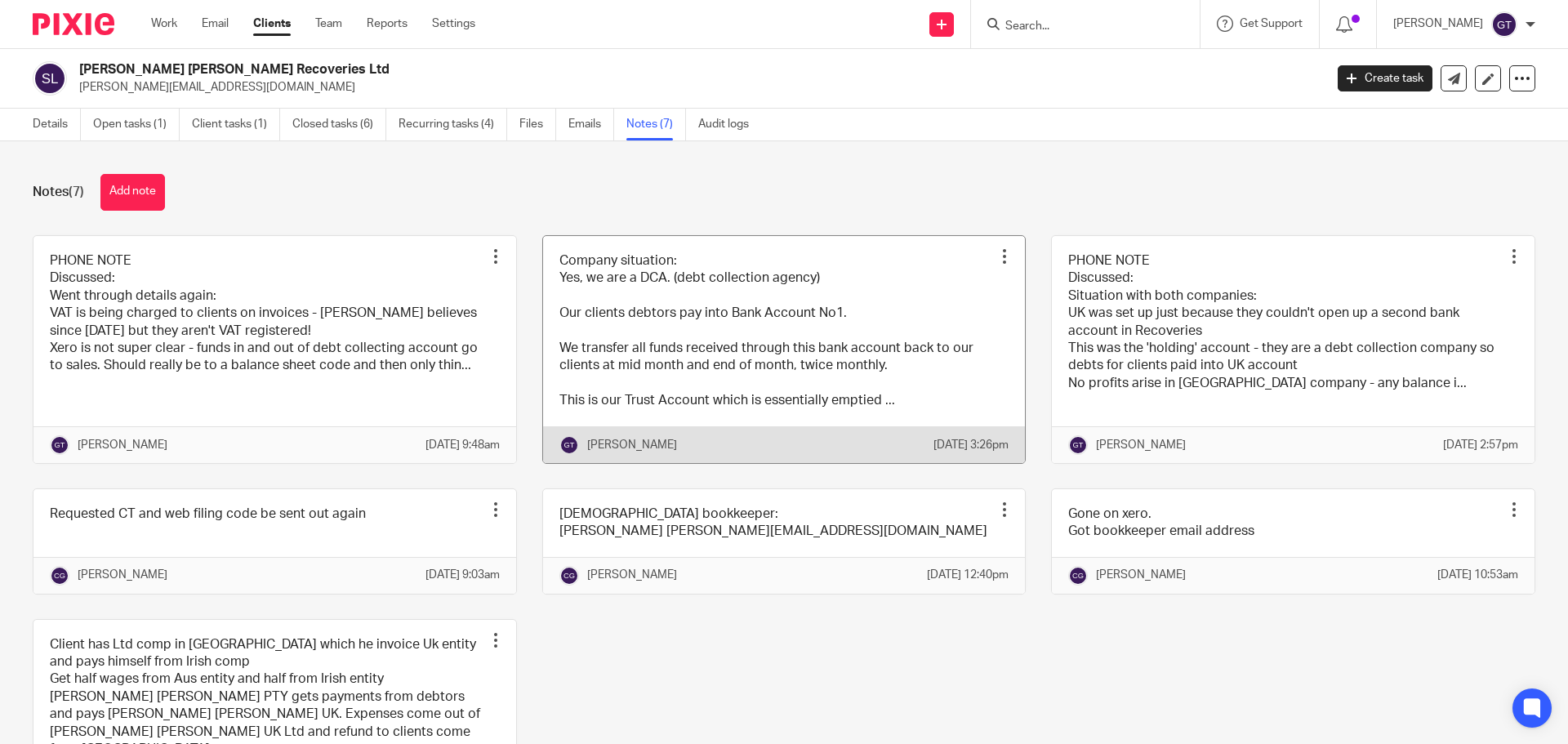
click at [739, 365] on link at bounding box center [784, 349] width 483 height 227
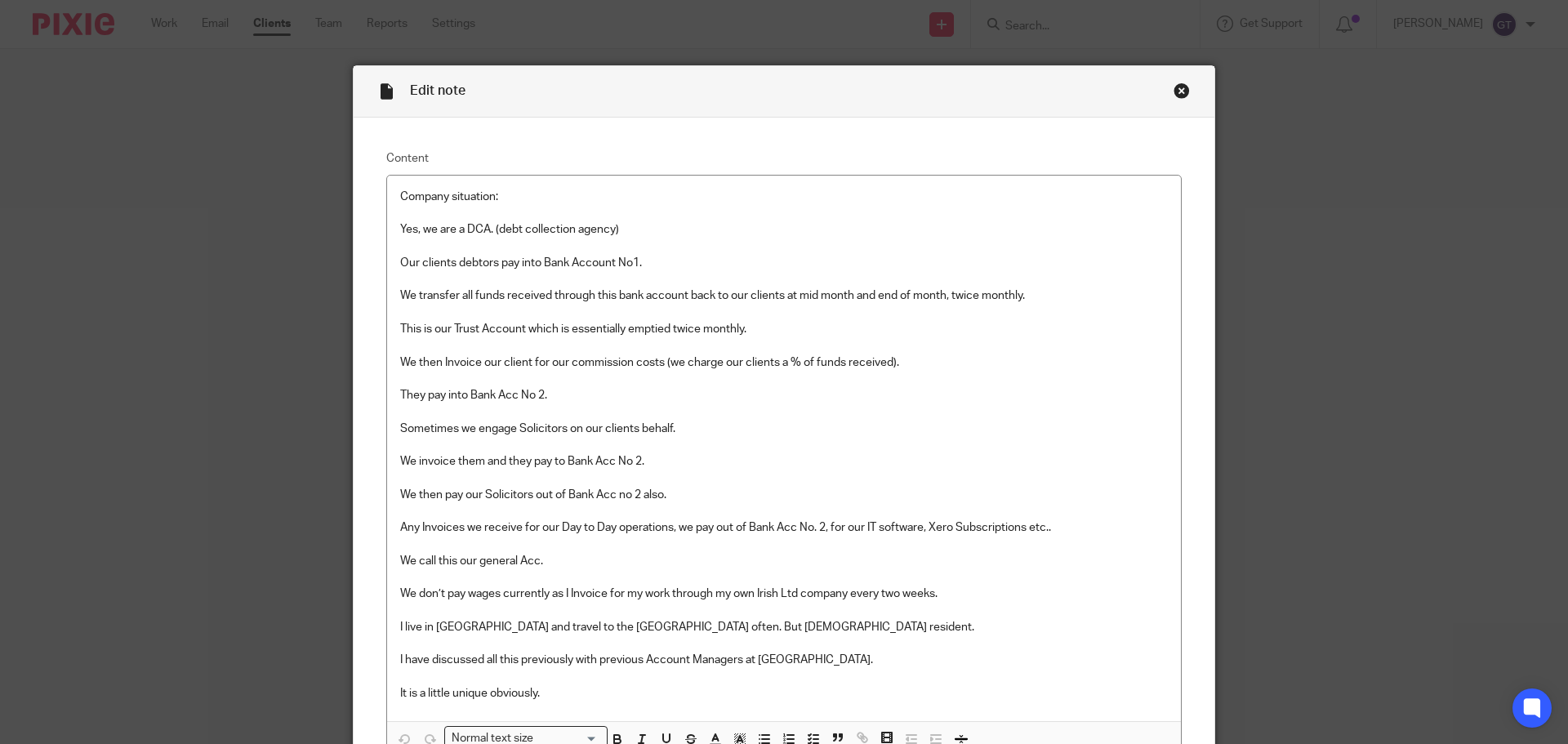
click at [1182, 91] on div "Close this dialog window" at bounding box center [1181, 90] width 17 height 17
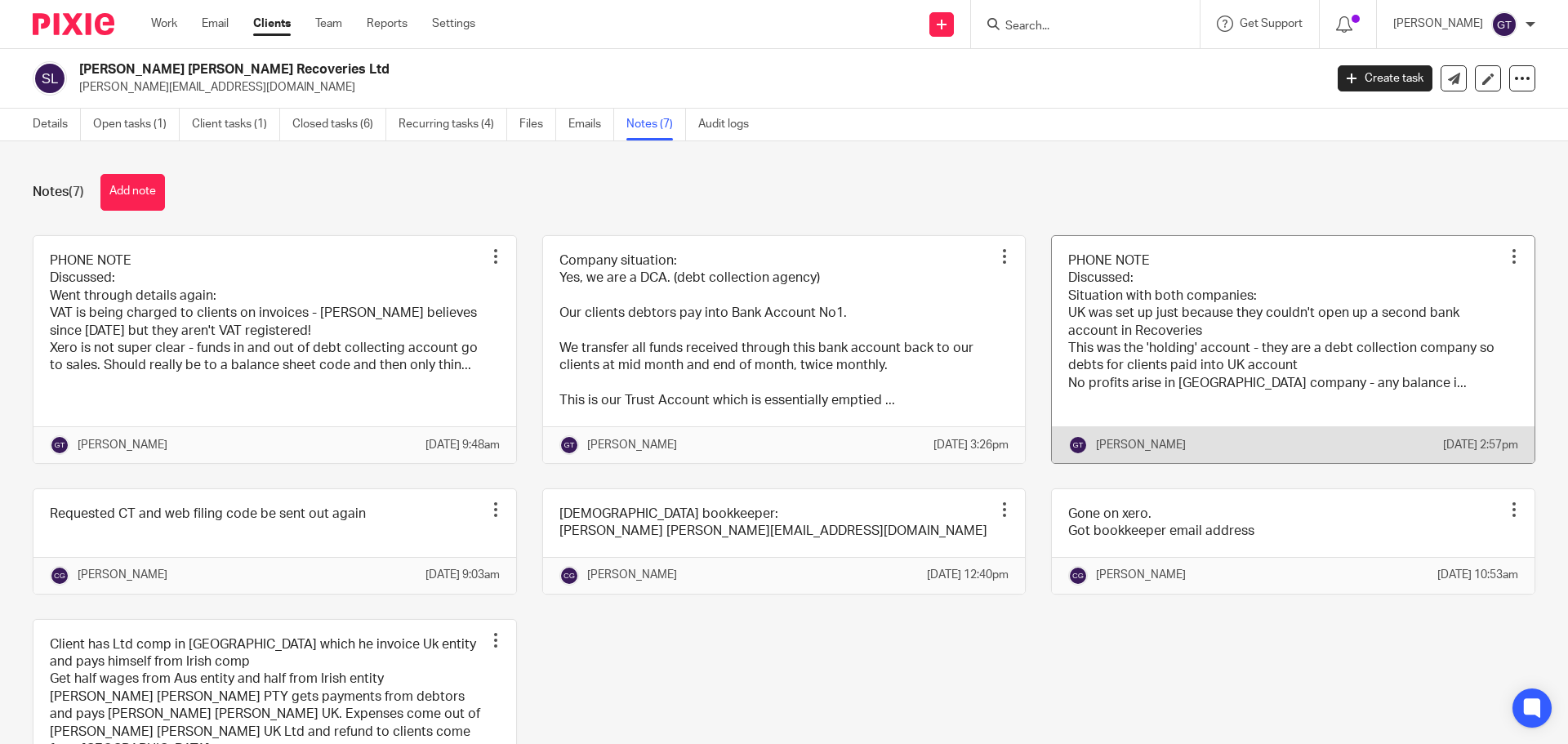
click at [1152, 350] on link at bounding box center [1293, 349] width 483 height 227
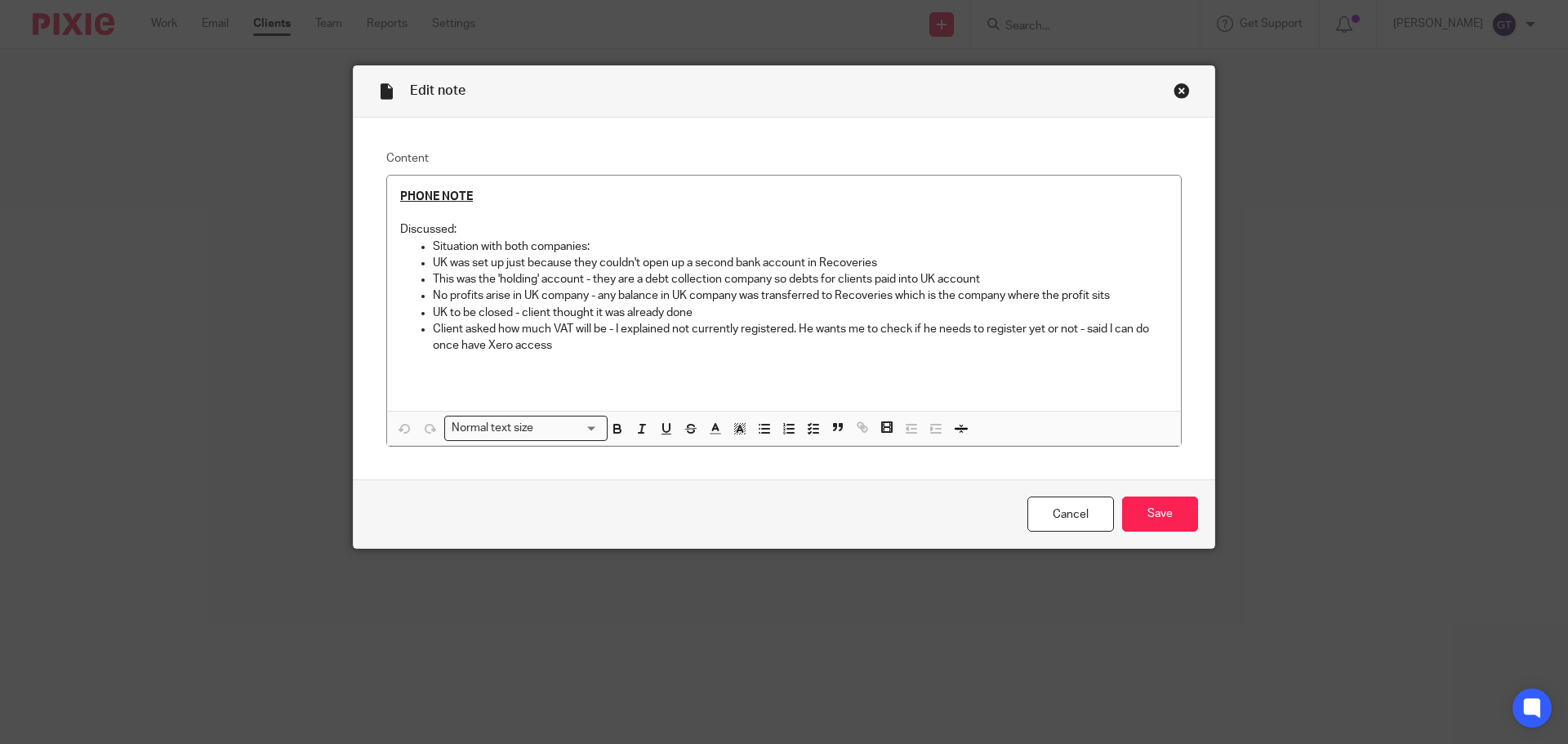
click at [1179, 88] on div "Close this dialog window" at bounding box center [1181, 90] width 17 height 17
